Goal: Task Accomplishment & Management: Manage account settings

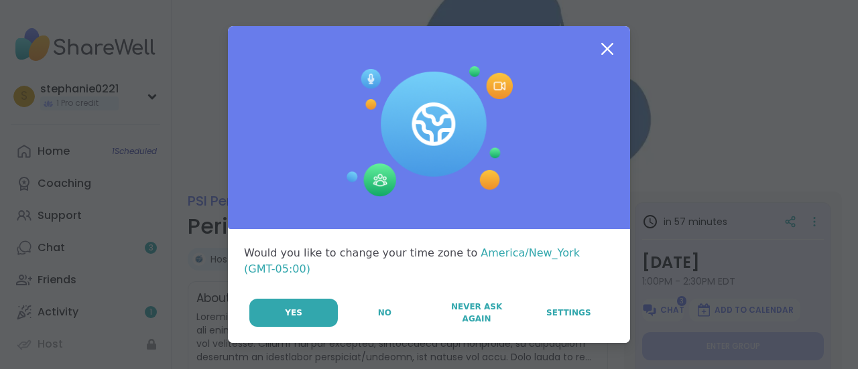
click at [602, 50] on icon at bounding box center [607, 49] width 24 height 24
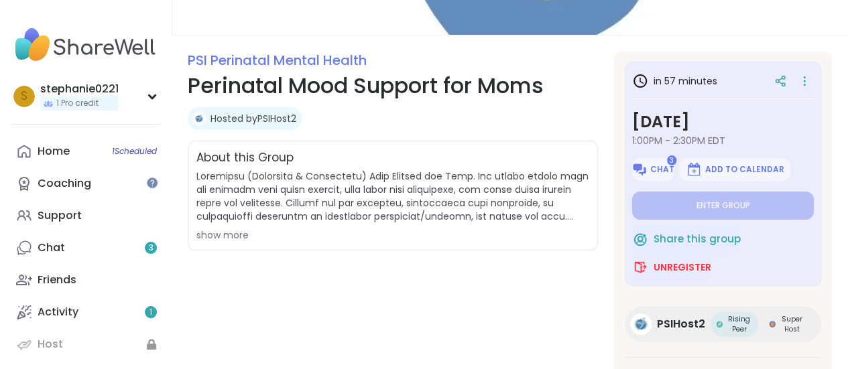
scroll to position [212, 0]
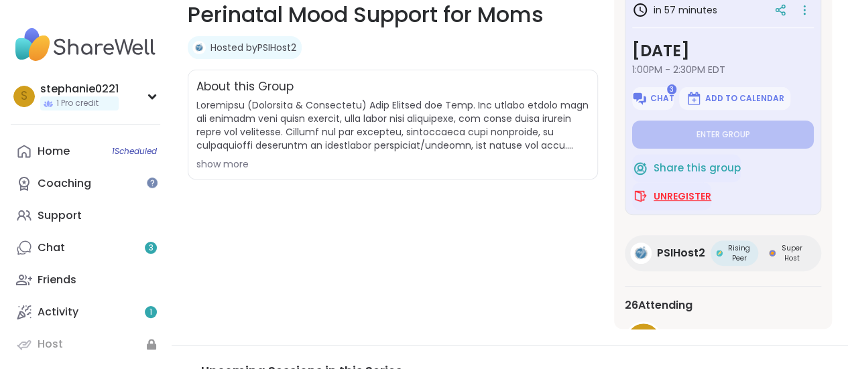
click at [673, 200] on span "Unregister" at bounding box center [682, 196] width 58 height 13
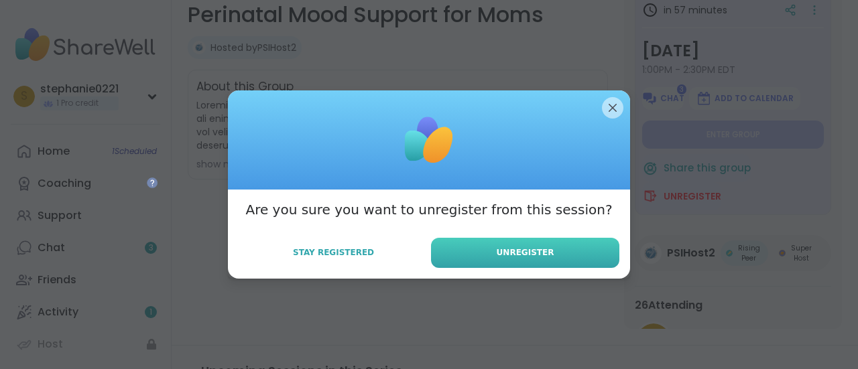
click at [499, 251] on span "Unregister" at bounding box center [526, 253] width 58 height 12
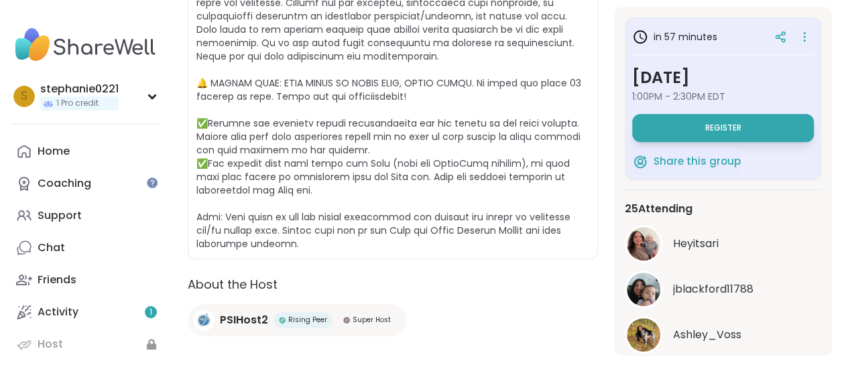
scroll to position [40, 0]
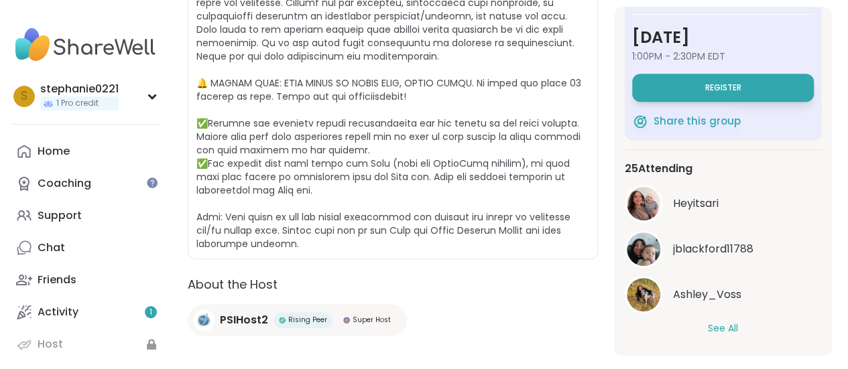
click at [714, 330] on button "See All" at bounding box center [723, 329] width 30 height 14
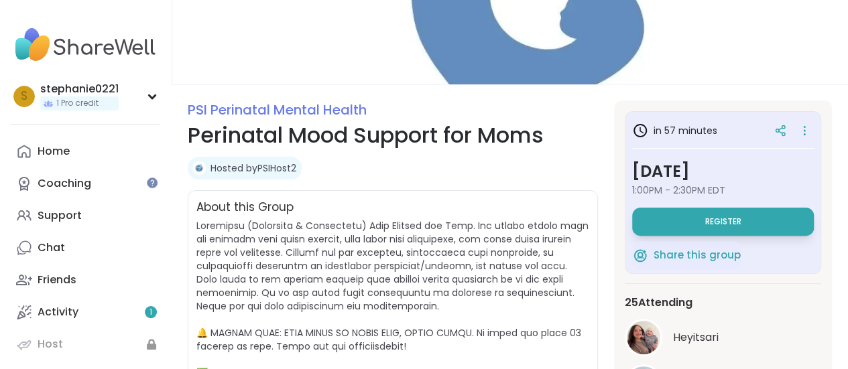
scroll to position [90, 0]
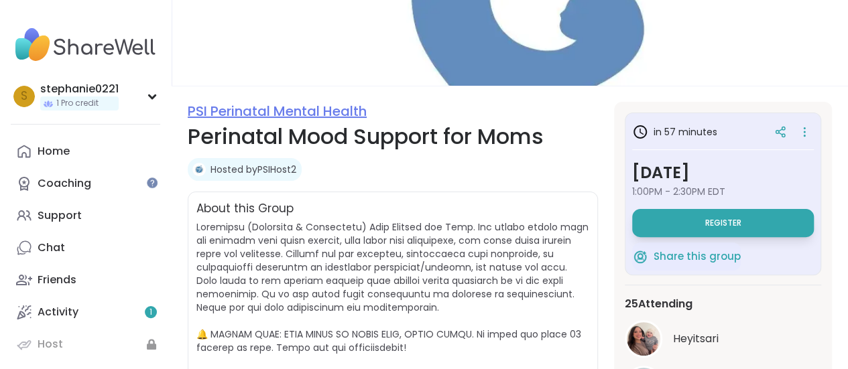
click at [320, 111] on link "PSI Perinatal Mental Health" at bounding box center [277, 111] width 179 height 19
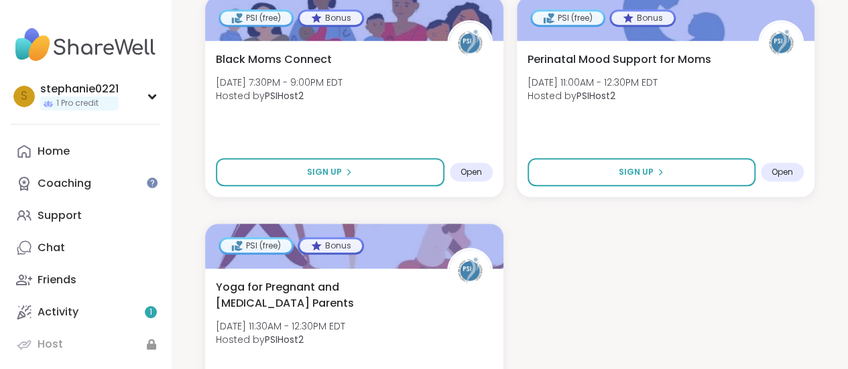
scroll to position [2864, 0]
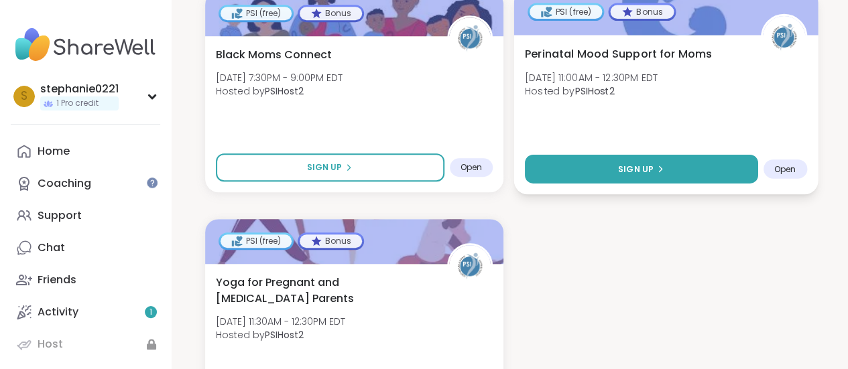
click at [618, 164] on button "Sign Up" at bounding box center [640, 169] width 233 height 29
